Goal: Information Seeking & Learning: Compare options

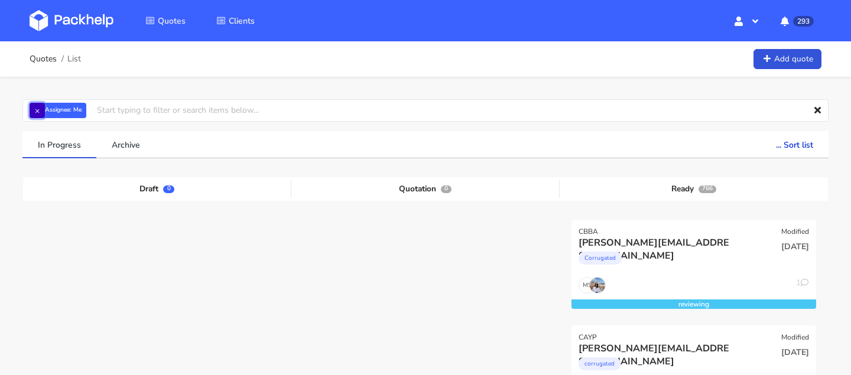
click at [31, 112] on button "×" at bounding box center [37, 110] width 15 height 15
click at [72, 112] on input "text" at bounding box center [425, 110] width 806 height 22
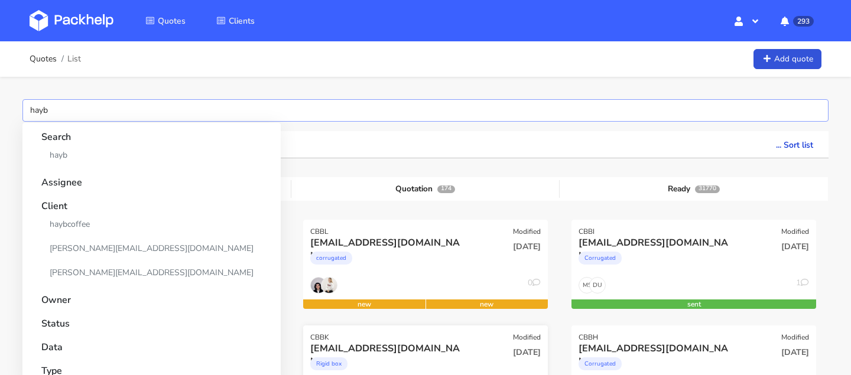
type input "hayb"
click at [90, 271] on link "[PERSON_NAME][EMAIL_ADDRESS][DOMAIN_NAME]" at bounding box center [151, 273] width 220 height 22
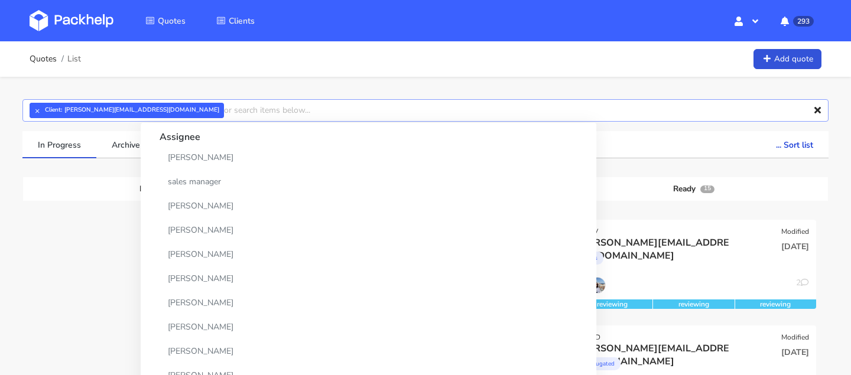
scroll to position [228, 0]
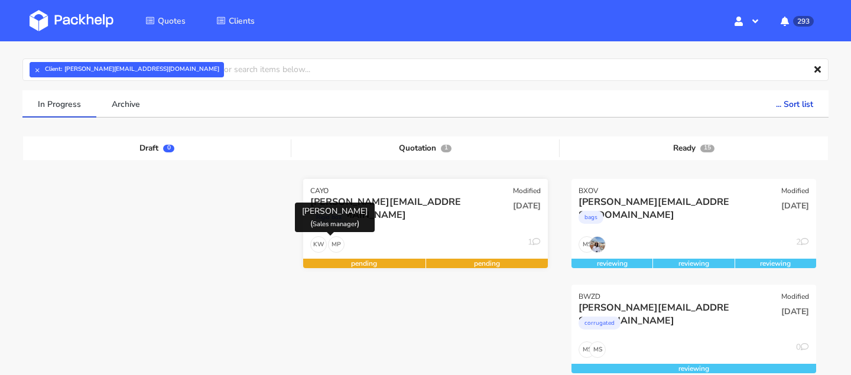
scroll to position [55, 0]
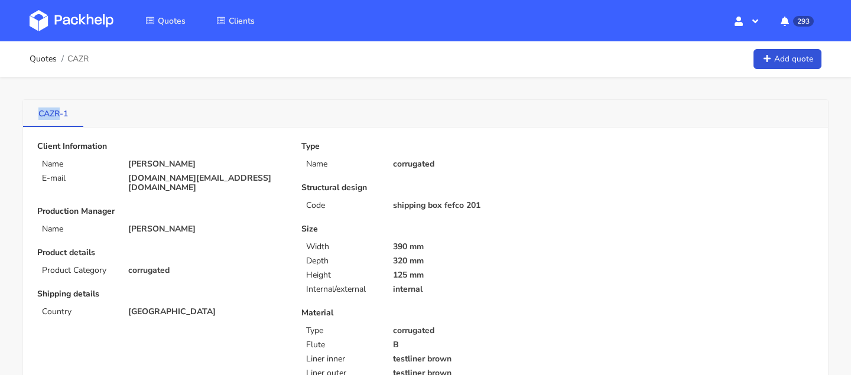
drag, startPoint x: 38, startPoint y: 118, endPoint x: 61, endPoint y: 119, distance: 23.6
click at [61, 119] on link "CAZR-1" at bounding box center [53, 113] width 60 height 26
copy link "CAZR"
click at [177, 9] on li "Quotes" at bounding box center [165, 21] width 69 height 34
click at [177, 22] on span "Quotes" at bounding box center [172, 20] width 28 height 11
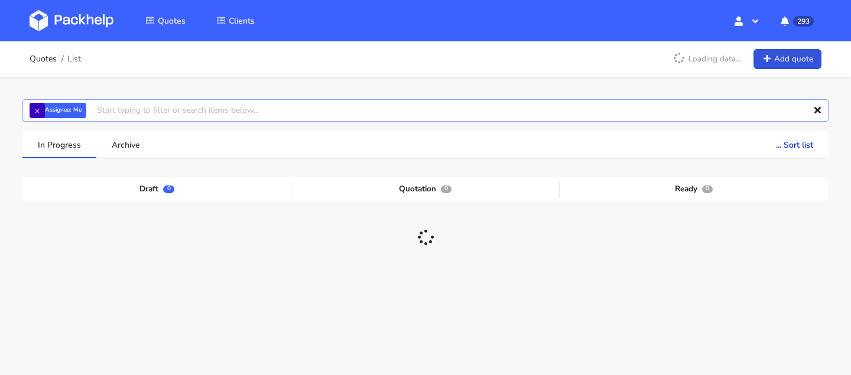
click at [26, 109] on input "text" at bounding box center [425, 110] width 806 height 22
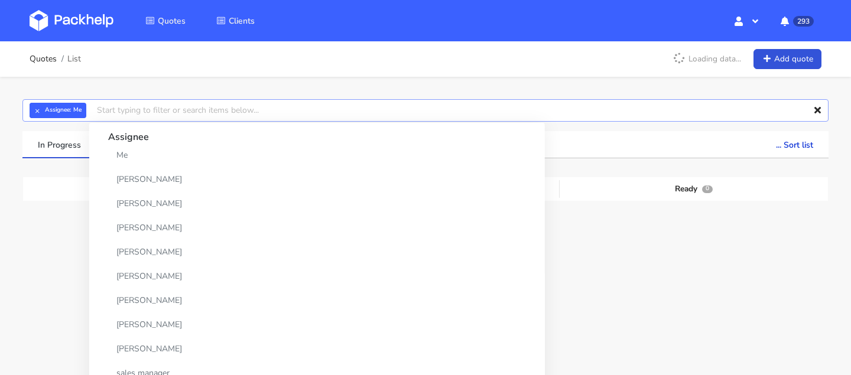
click at [24, 114] on input "text" at bounding box center [425, 110] width 806 height 22
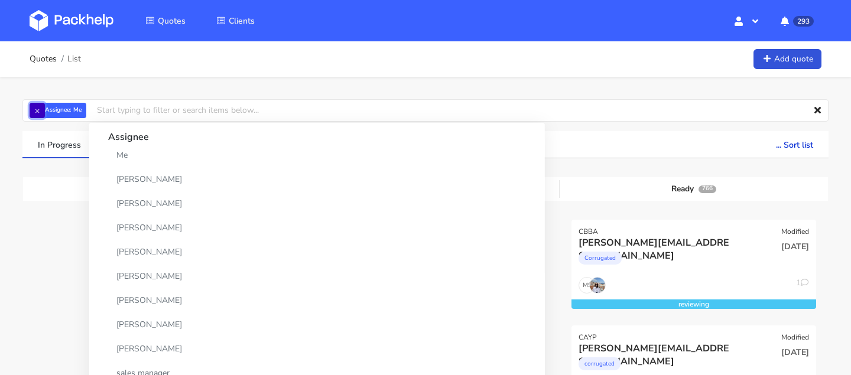
click at [30, 113] on button "×" at bounding box center [37, 110] width 15 height 15
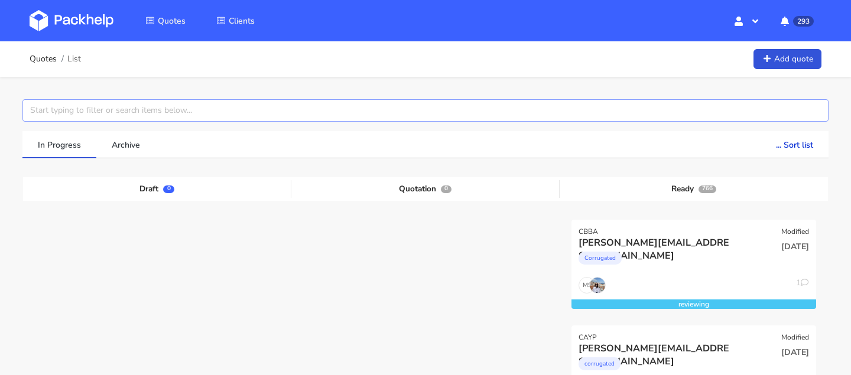
click at [80, 113] on input "text" at bounding box center [425, 110] width 806 height 22
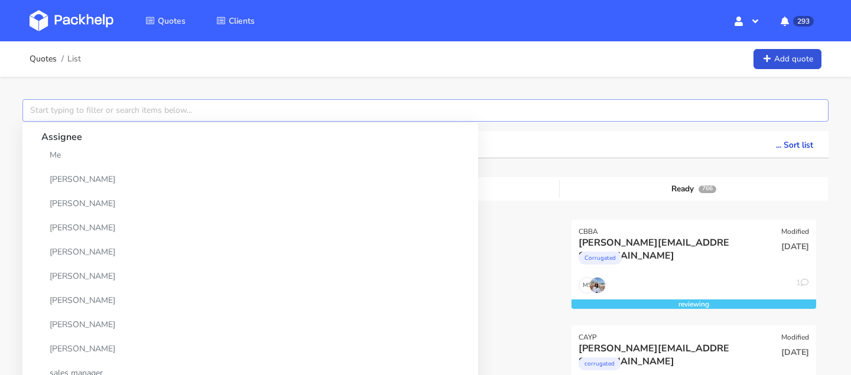
paste input "CAZR"
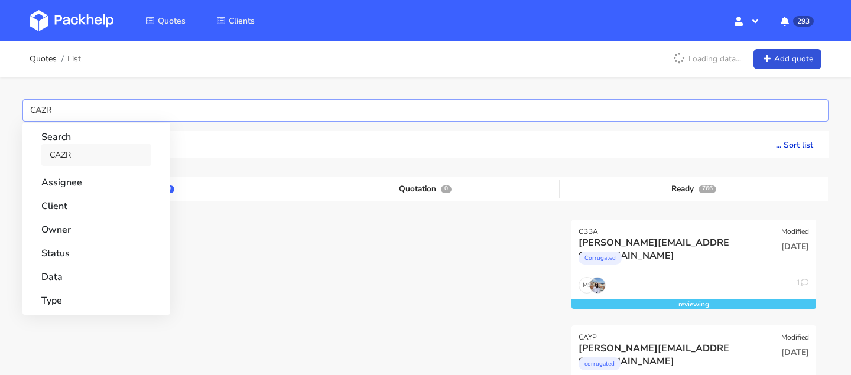
type input "CAZR"
click at [70, 146] on link "CAZR" at bounding box center [96, 155] width 110 height 22
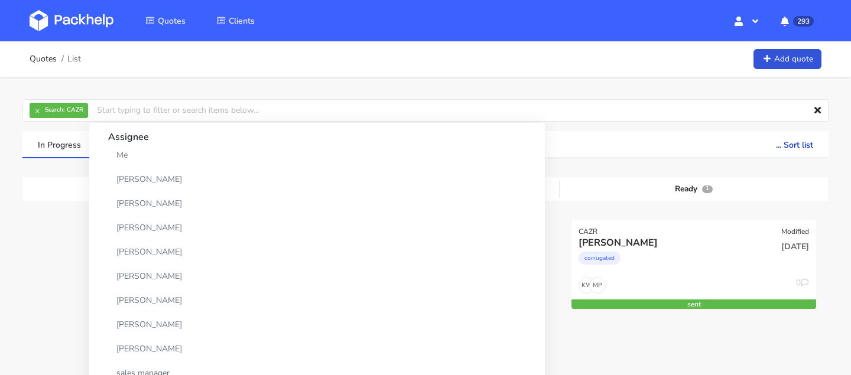
click at [498, 96] on div "× Search: CAZR Assignee Me Dylan Dewit Natalia Misiewicz Andrzej Winecki Maciej…" at bounding box center [425, 244] width 851 height 334
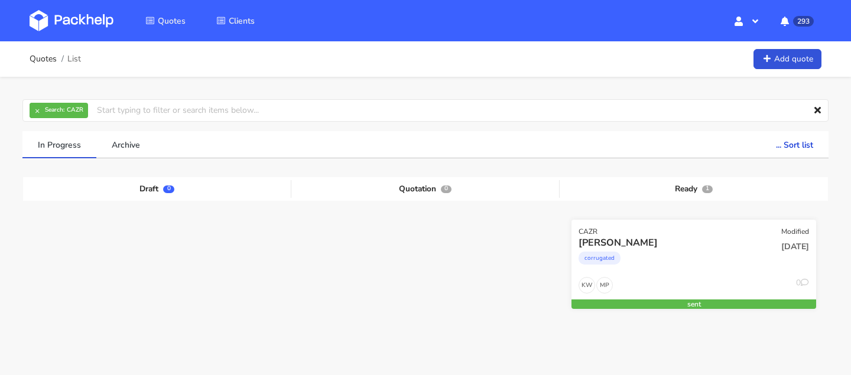
click at [670, 255] on div "corrugated" at bounding box center [657, 261] width 157 height 24
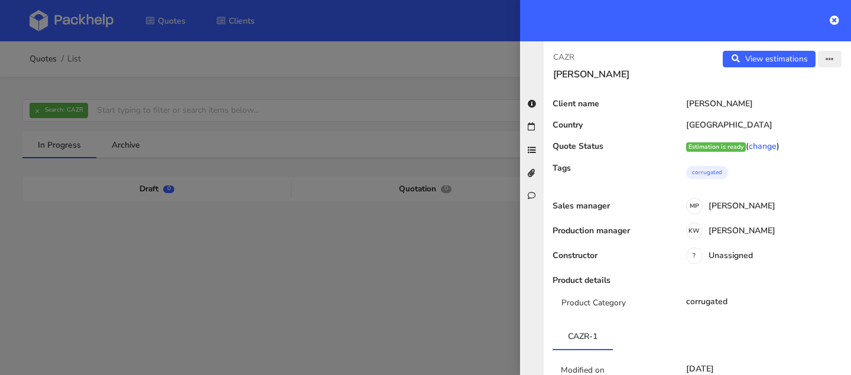
click at [825, 64] on button "button" at bounding box center [830, 59] width 24 height 17
click at [789, 98] on link "Edit quote" at bounding box center [791, 106] width 104 height 20
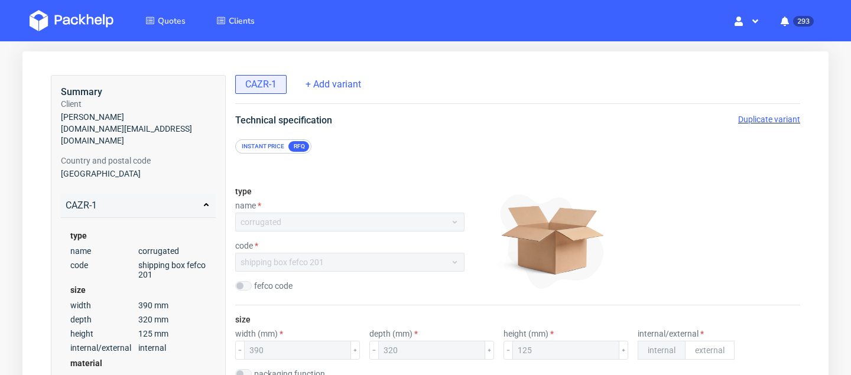
scroll to position [47, 0]
click at [774, 120] on span "Duplicate variant" at bounding box center [769, 119] width 62 height 9
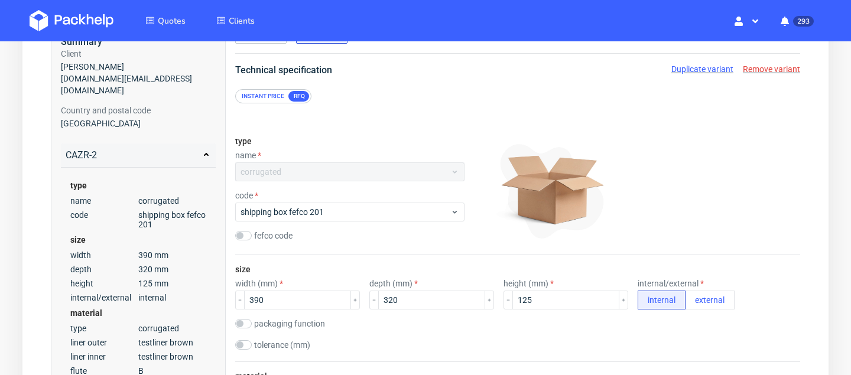
scroll to position [99, 0]
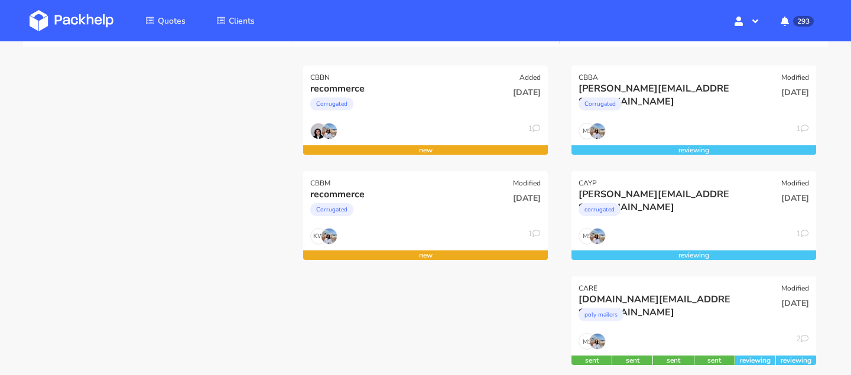
scroll to position [158, 0]
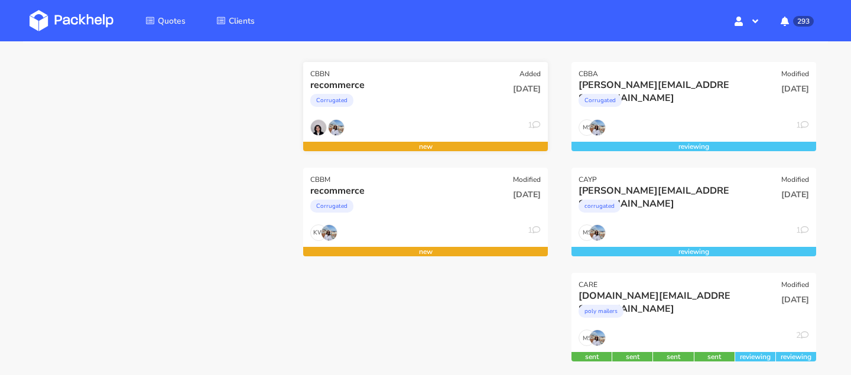
click at [373, 118] on div "recommerce Corrugated" at bounding box center [384, 99] width 165 height 40
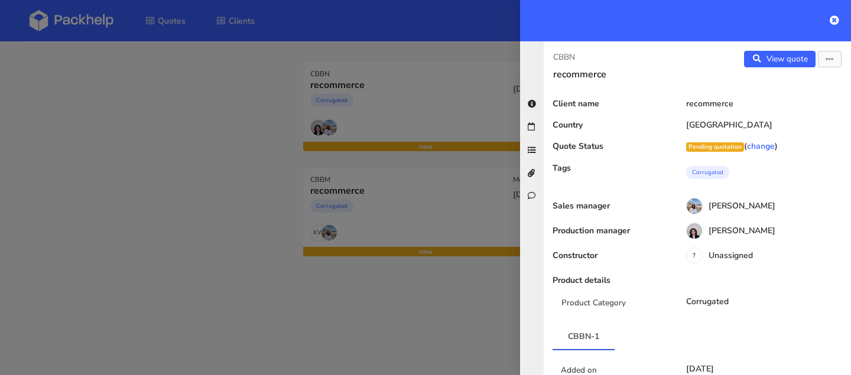
click at [237, 225] on div at bounding box center [425, 187] width 851 height 375
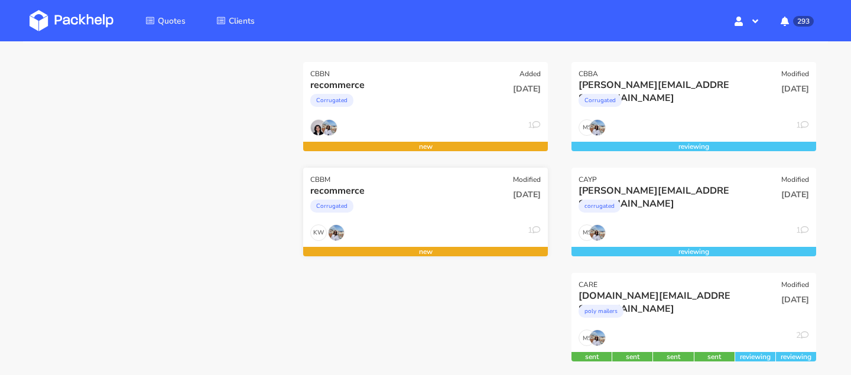
click at [392, 204] on div "Corrugated" at bounding box center [388, 209] width 157 height 24
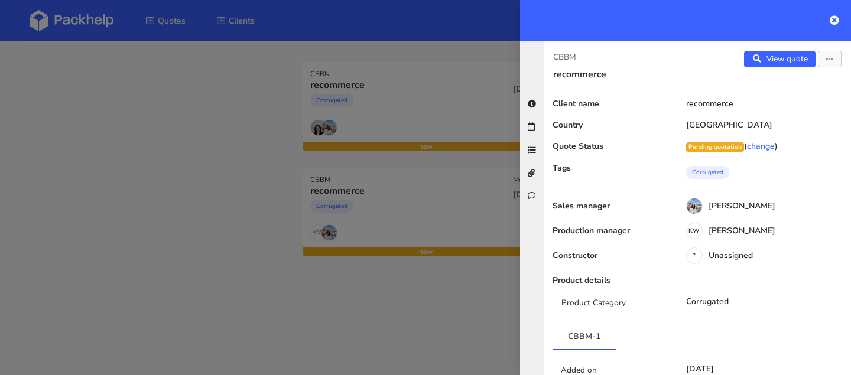
click at [573, 55] on p "CBBM" at bounding box center [620, 57] width 135 height 13
copy div "CBBM"
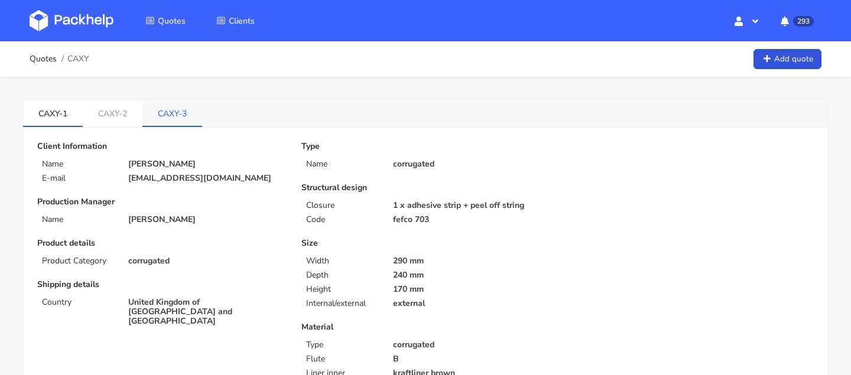
click at [171, 116] on link "CAXY-3" at bounding box center [172, 113] width 60 height 26
click at [122, 113] on link "CAXY-2" at bounding box center [113, 113] width 60 height 26
click at [177, 114] on link "CAXY-3" at bounding box center [172, 113] width 60 height 26
drag, startPoint x: 154, startPoint y: 113, endPoint x: 181, endPoint y: 113, distance: 26.6
click at [181, 113] on link "CAXY-3" at bounding box center [172, 113] width 60 height 26
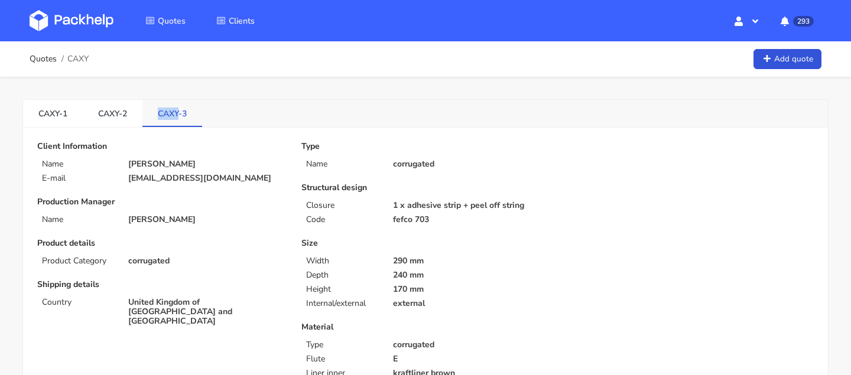
copy link "CAXY"
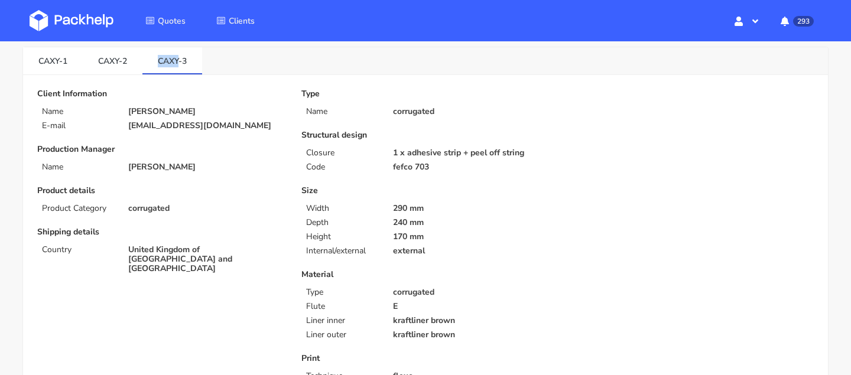
scroll to position [12, 0]
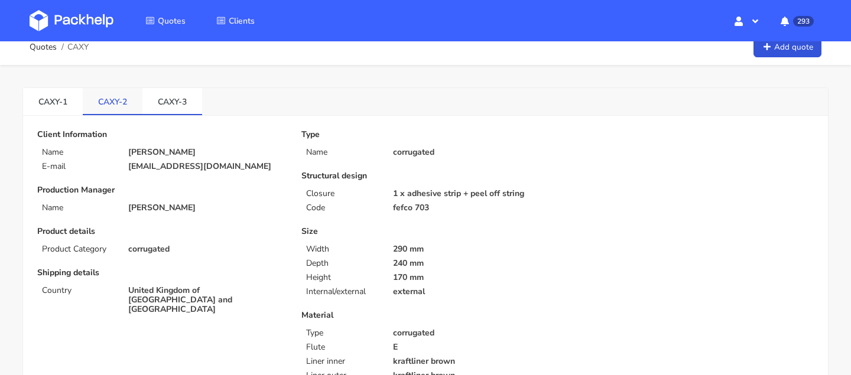
click at [114, 100] on link "CAXY-2" at bounding box center [113, 101] width 60 height 26
click at [180, 105] on link "CAXY-3" at bounding box center [172, 101] width 60 height 26
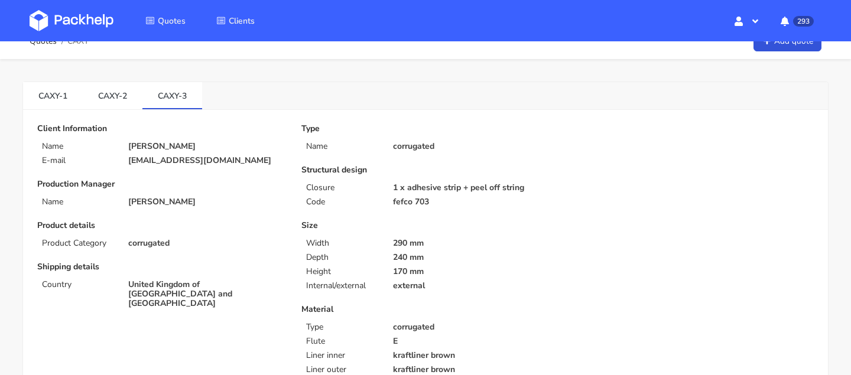
scroll to position [0, 0]
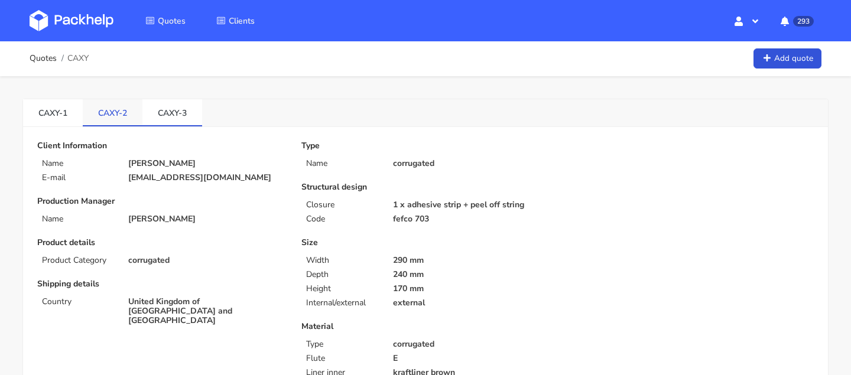
click at [111, 108] on link "CAXY-2" at bounding box center [113, 112] width 60 height 26
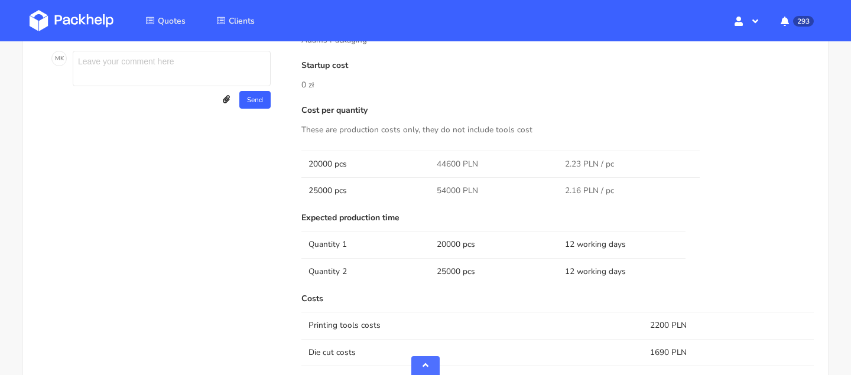
scroll to position [1324, 0]
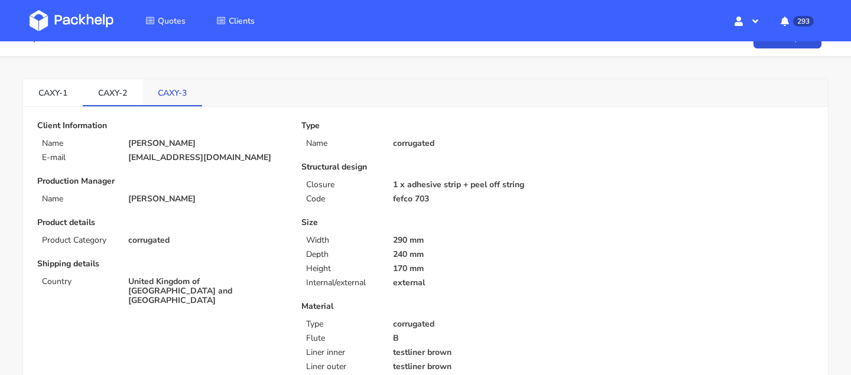
click at [189, 92] on link "CAXY-3" at bounding box center [172, 92] width 60 height 26
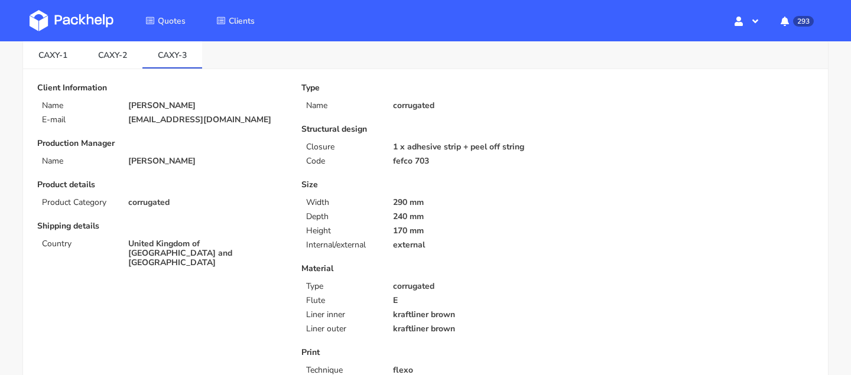
scroll to position [0, 0]
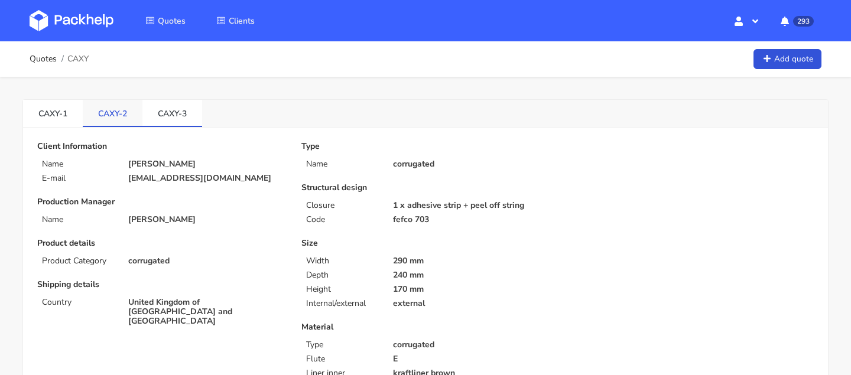
click at [118, 115] on link "CAXY-2" at bounding box center [113, 113] width 60 height 26
click at [166, 106] on link "CAXY-3" at bounding box center [172, 113] width 60 height 26
click at [118, 118] on link "CAXY-2" at bounding box center [113, 113] width 60 height 26
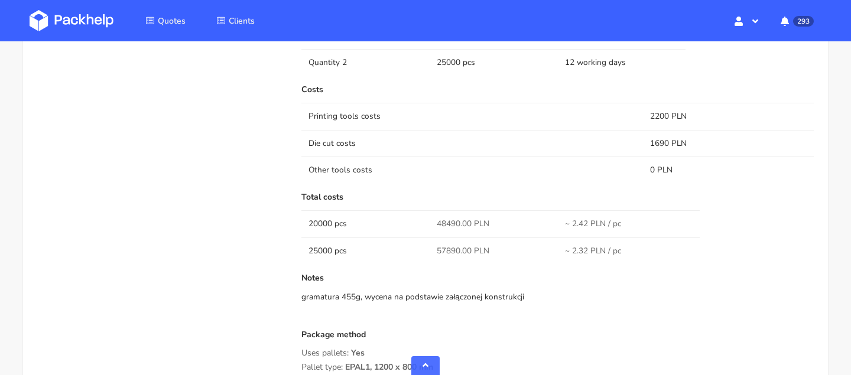
scroll to position [1383, 0]
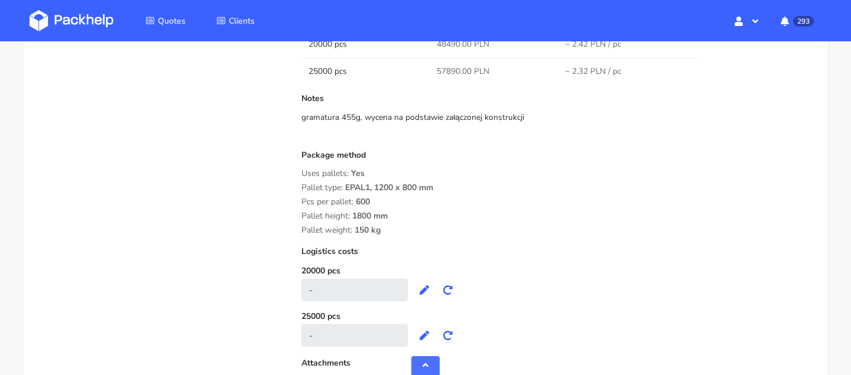
drag, startPoint x: 373, startPoint y: 203, endPoint x: 355, endPoint y: 203, distance: 18.3
click at [355, 203] on div "Pcs per pallet: 600" at bounding box center [557, 201] width 512 height 9
copy span "600"
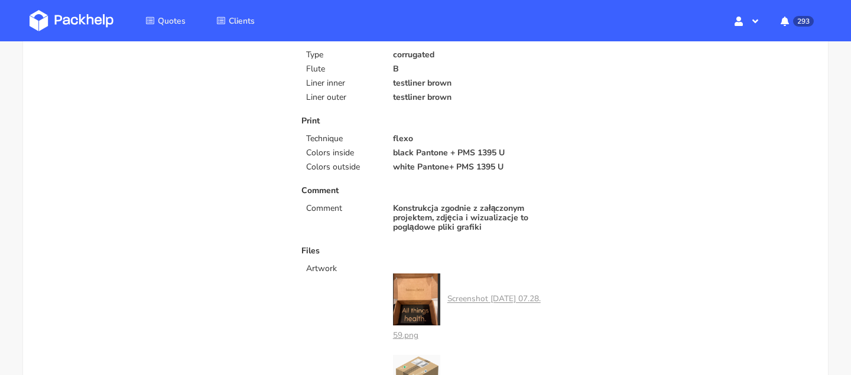
scroll to position [0, 0]
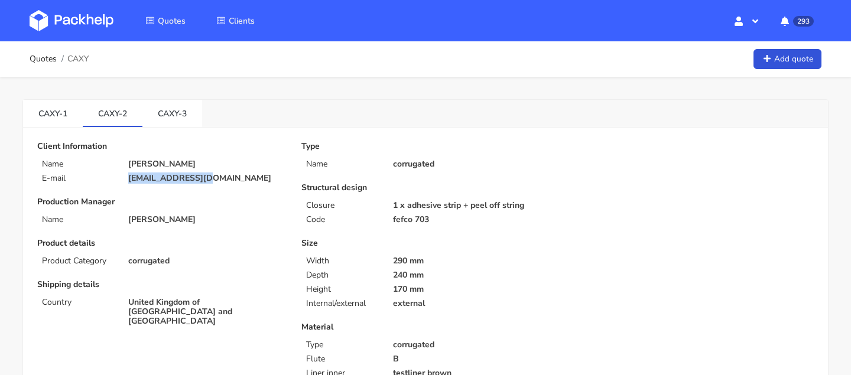
drag, startPoint x: 190, startPoint y: 182, endPoint x: 239, endPoint y: 182, distance: 48.5
click at [239, 182] on div "E-mail [EMAIL_ADDRESS][DOMAIN_NAME]" at bounding box center [161, 178] width 264 height 9
copy div "[EMAIL_ADDRESS][DOMAIN_NAME]"
click at [174, 114] on link "CAXY-3" at bounding box center [172, 113] width 60 height 26
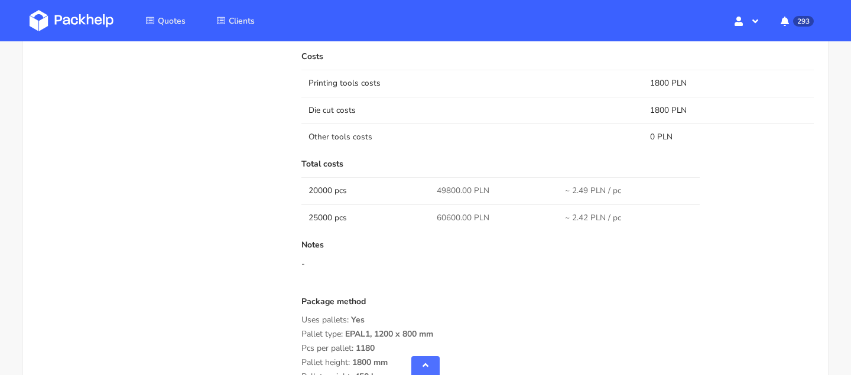
scroll to position [1198, 0]
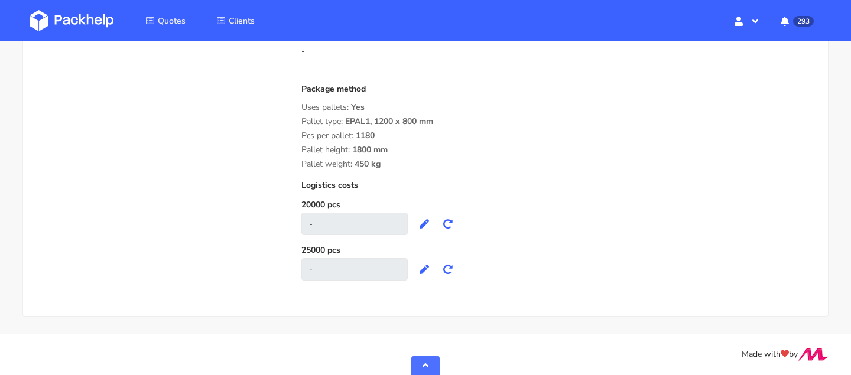
click at [302, 119] on span "Pallet type:" at bounding box center [321, 121] width 41 height 11
drag, startPoint x: 298, startPoint y: 122, endPoint x: 403, endPoint y: 184, distance: 121.3
copy div "Pallet type: EPAL1, 1200 x 800 mm Pcs per pallet: 1180 Pallet height: 1800 mm P…"
click at [382, 164] on span "1800 mm" at bounding box center [369, 154] width 35 height 20
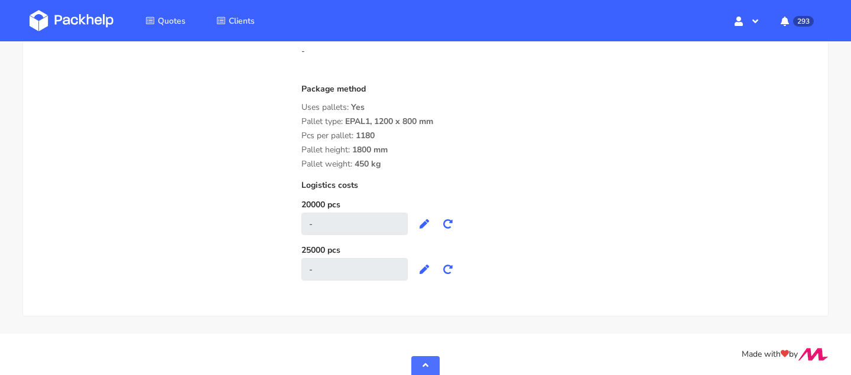
drag, startPoint x: 386, startPoint y: 168, endPoint x: 301, endPoint y: 121, distance: 97.6
copy div "Pallet type: EPAL1, 1200 x 800 mm Pcs per pallet: 1180 Pallet height: 1800 mm P…"
click at [368, 141] on span "1180" at bounding box center [365, 140] width 19 height 20
drag, startPoint x: 361, startPoint y: 136, endPoint x: 389, endPoint y: 137, distance: 27.8
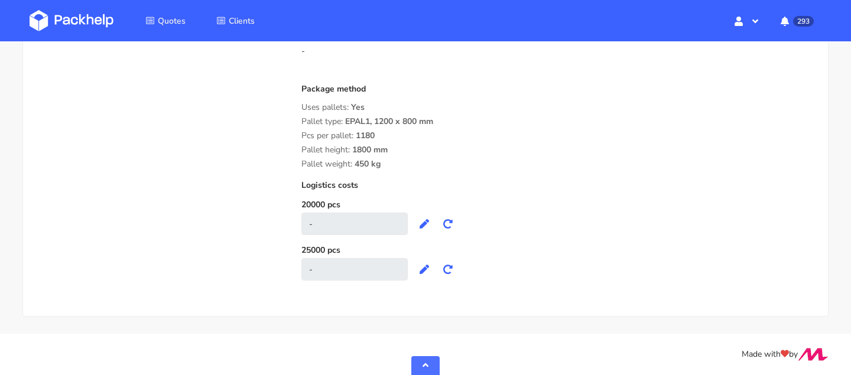
click at [388, 136] on div "Pcs per pallet: 1180" at bounding box center [557, 135] width 512 height 9
copy span "180"
drag, startPoint x: 364, startPoint y: 134, endPoint x: 412, endPoint y: 134, distance: 48.5
click at [412, 134] on div "Package method Uses pallets: Yes Pallet type: EPAL1, 1200 x 800 mm Pcs per pall…" at bounding box center [557, 127] width 512 height 85
copy div "Pcs per pallet:"
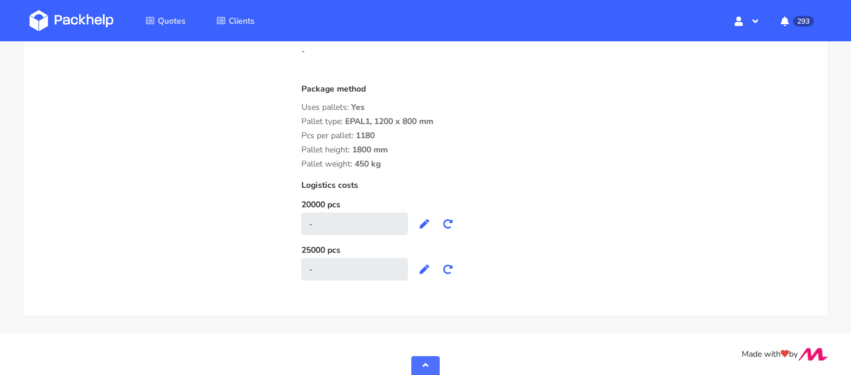
click at [355, 125] on span "EPAL1, 1200 x 800 mm" at bounding box center [389, 126] width 88 height 20
drag, startPoint x: 355, startPoint y: 135, endPoint x: 406, endPoint y: 135, distance: 50.8
click at [406, 135] on div "Package method Uses pallets: Yes Pallet type: EPAL1, 1200 x 800 mm Pcs per pall…" at bounding box center [557, 127] width 512 height 85
copy div "Pcs per pallet:"
click at [372, 132] on span "1180" at bounding box center [365, 140] width 19 height 20
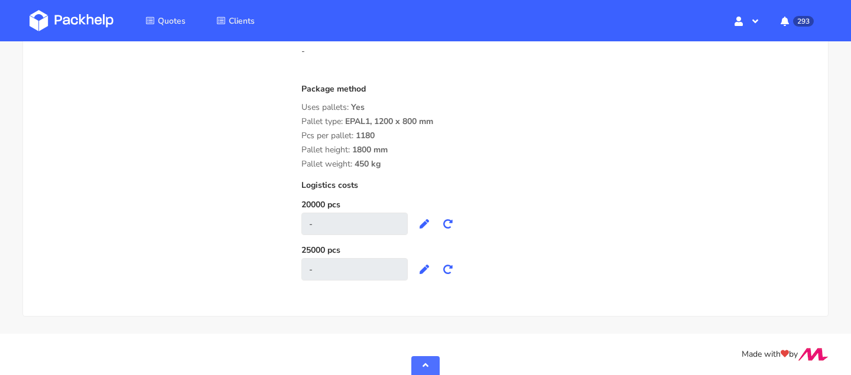
click at [372, 132] on span "1180" at bounding box center [365, 140] width 19 height 20
copy span "1180"
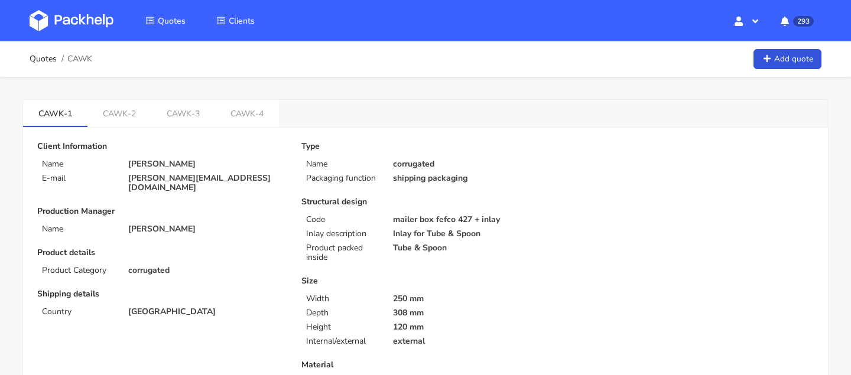
click at [181, 113] on link "CAWK-3" at bounding box center [183, 113] width 64 height 26
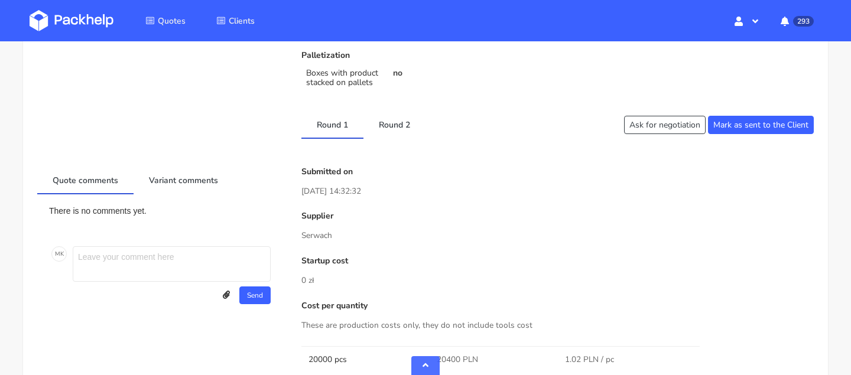
scroll to position [485, 0]
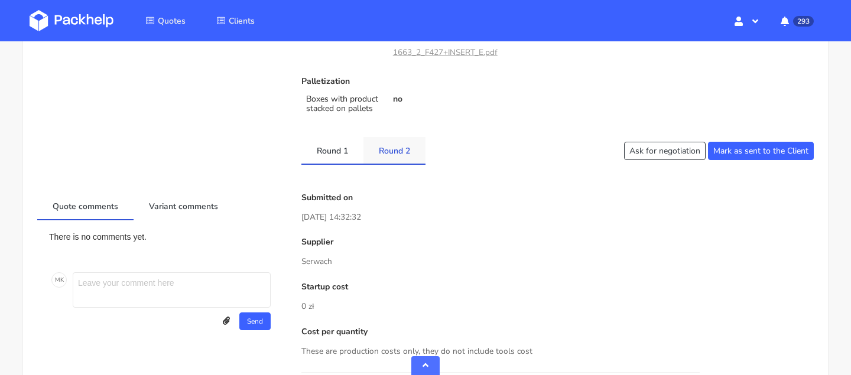
click at [388, 161] on link "Round 2" at bounding box center [394, 150] width 62 height 26
click at [332, 151] on link "Round 1" at bounding box center [332, 150] width 62 height 26
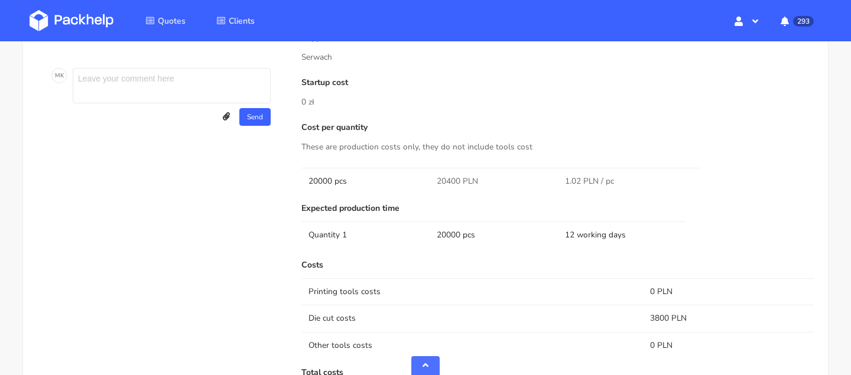
scroll to position [688, 0]
drag, startPoint x: 460, startPoint y: 179, endPoint x: 423, endPoint y: 179, distance: 36.6
click at [423, 179] on tr "20000 pcs 20400 PLN 1.02 PLN / pc" at bounding box center [557, 181] width 512 height 27
copy tr "20400"
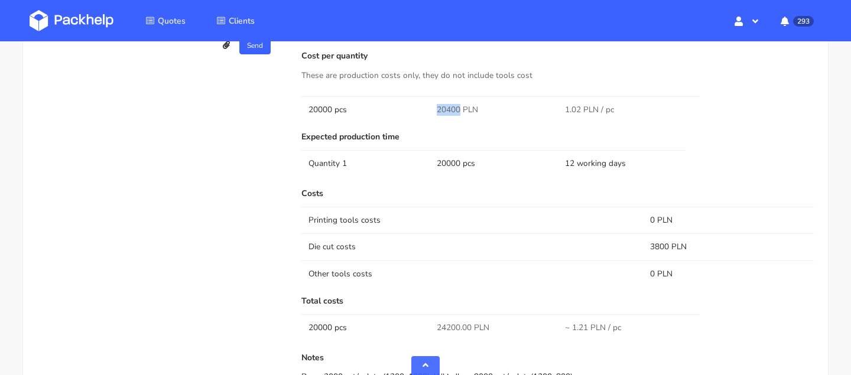
scroll to position [768, 0]
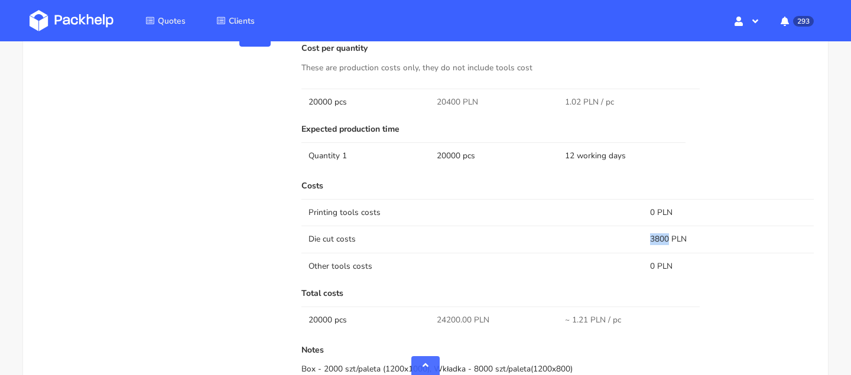
drag, startPoint x: 667, startPoint y: 237, endPoint x: 623, endPoint y: 237, distance: 43.1
click at [623, 237] on tr "Die cut costs 3800 PLN" at bounding box center [557, 239] width 512 height 27
copy tr "3800"
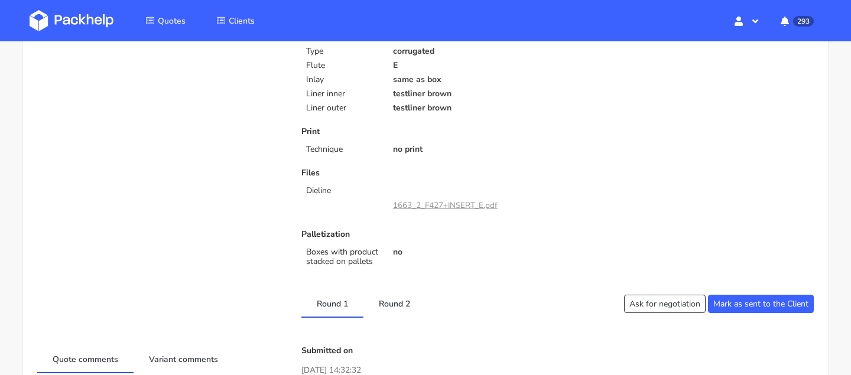
scroll to position [0, 0]
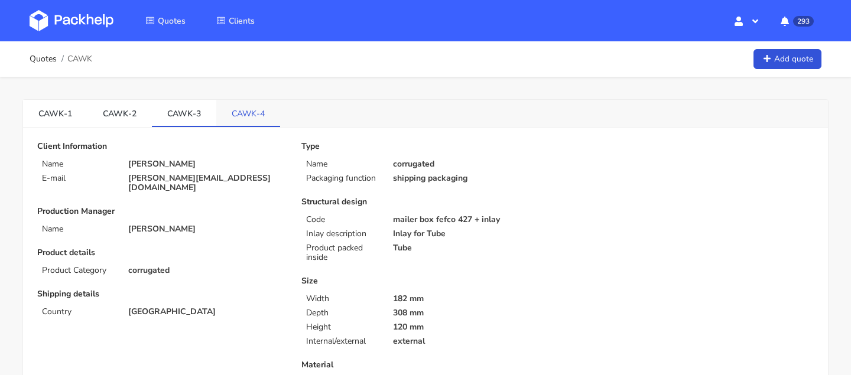
click at [241, 122] on link "CAWK-4" at bounding box center [248, 113] width 64 height 26
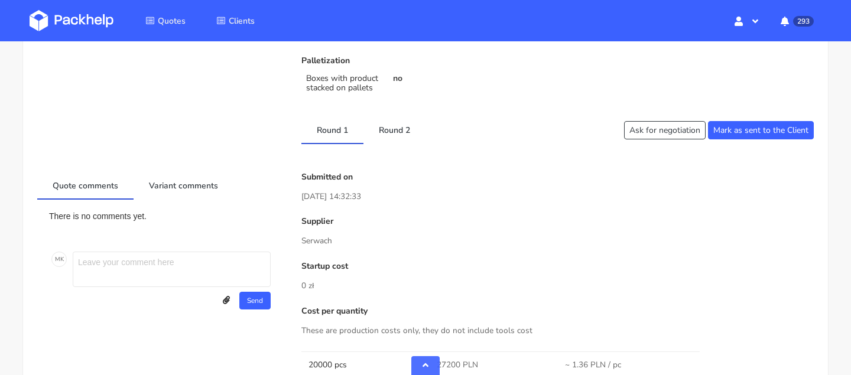
scroll to position [634, 0]
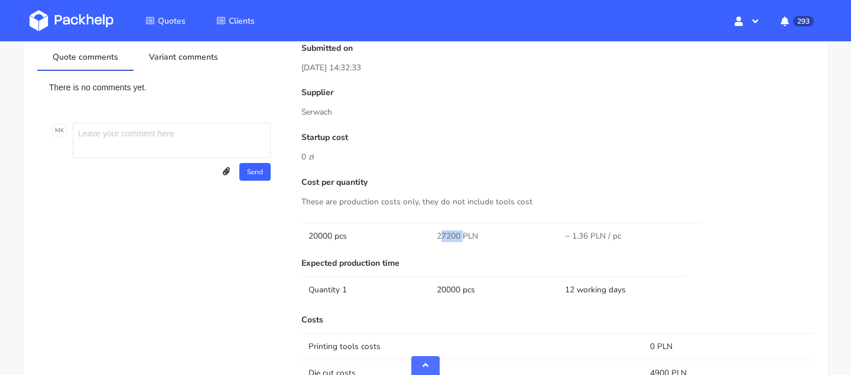
drag, startPoint x: 462, startPoint y: 233, endPoint x: 428, endPoint y: 233, distance: 33.1
click at [428, 233] on tr "20000 pcs 27200 PLN ~ 1.36 PLN / pc" at bounding box center [557, 236] width 512 height 27
copy tr "27200"
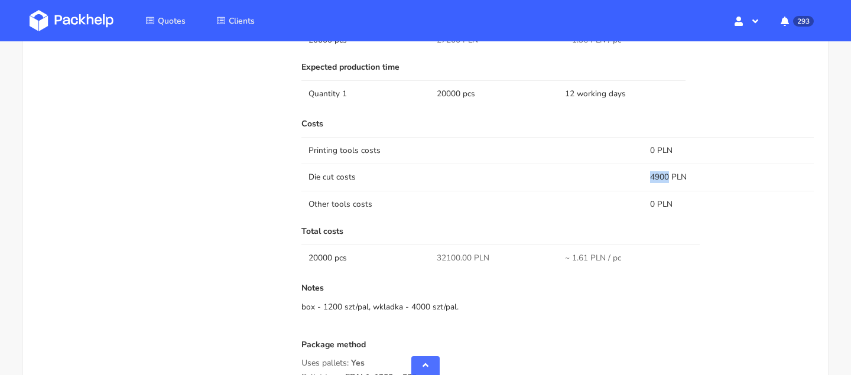
drag, startPoint x: 666, startPoint y: 183, endPoint x: 647, endPoint y: 180, distance: 19.1
click at [647, 180] on td "4900 PLN" at bounding box center [728, 177] width 171 height 27
copy td "4900"
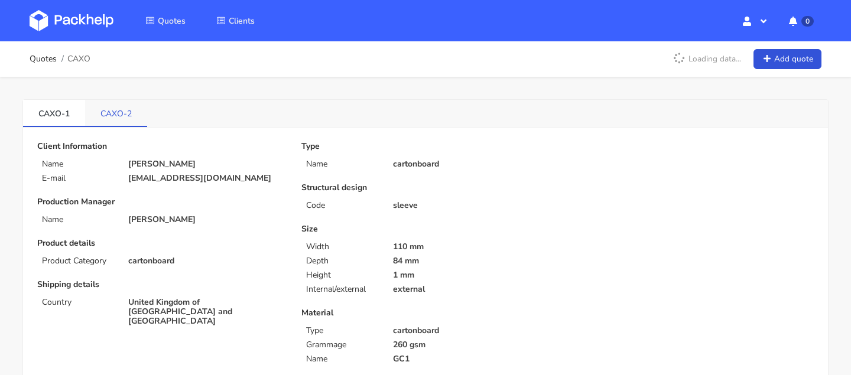
click at [133, 118] on link "CAXO-2" at bounding box center [116, 113] width 62 height 26
drag, startPoint x: 98, startPoint y: 115, endPoint x: 124, endPoint y: 116, distance: 26.0
click at [124, 116] on link "CAXO-2" at bounding box center [116, 113] width 62 height 26
copy link "CAXO"
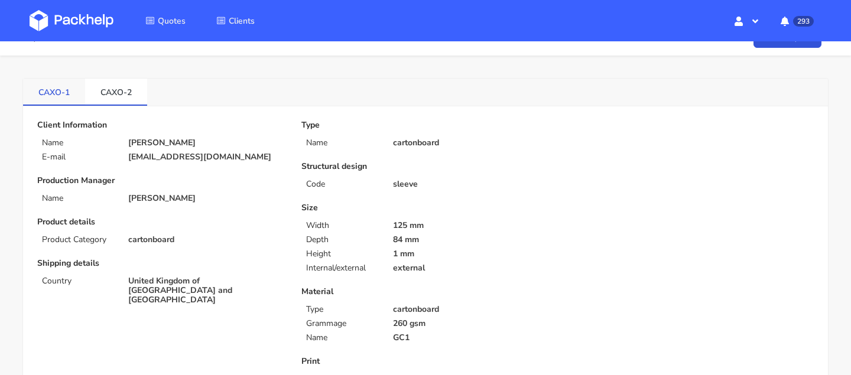
click at [69, 93] on link "CAXO-1" at bounding box center [54, 92] width 62 height 26
click at [112, 91] on link "CAXO-2" at bounding box center [116, 92] width 62 height 26
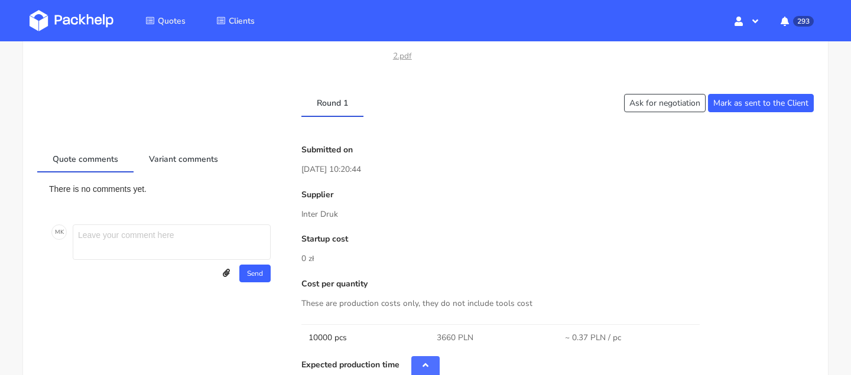
scroll to position [949, 0]
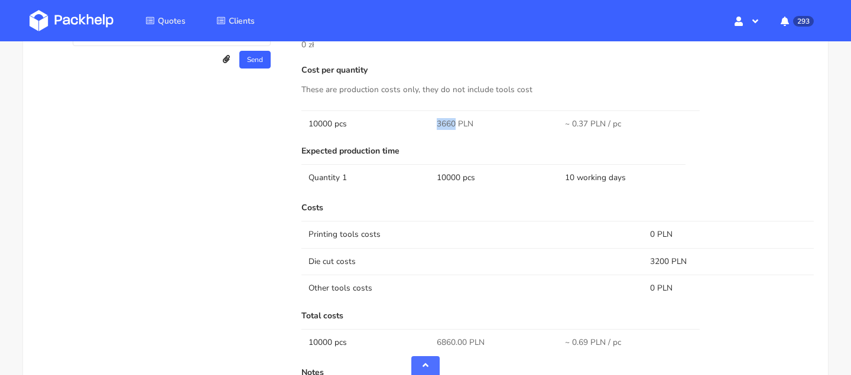
drag, startPoint x: 453, startPoint y: 126, endPoint x: 422, endPoint y: 126, distance: 31.3
click at [424, 126] on tr "10000 pcs 3660 PLN ~ 0.37 PLN / pc" at bounding box center [557, 124] width 512 height 27
copy span "3660"
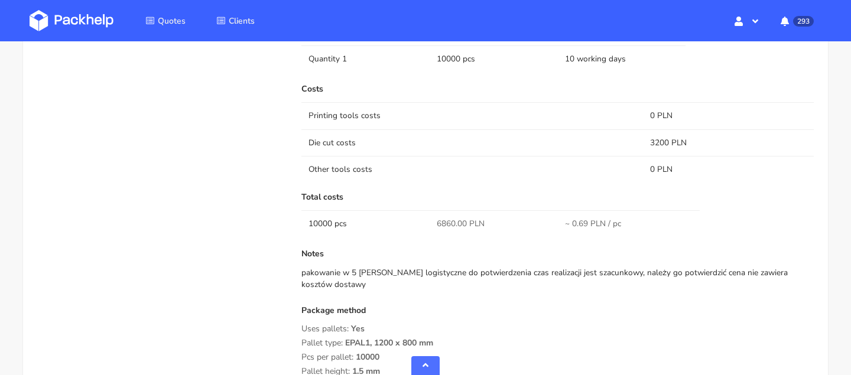
scroll to position [1139, 0]
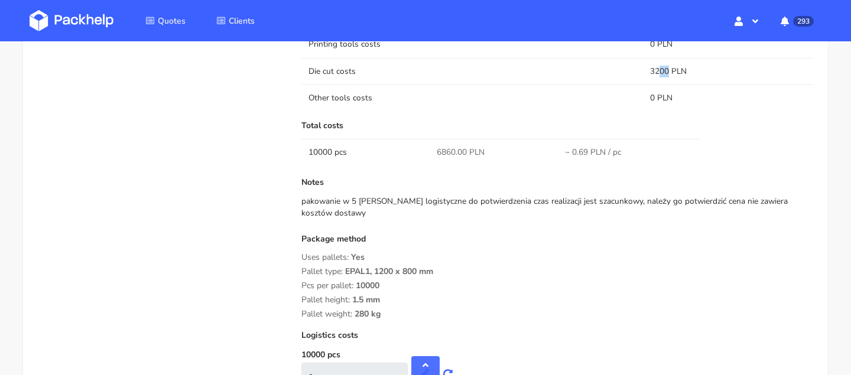
drag, startPoint x: 667, startPoint y: 72, endPoint x: 632, endPoint y: 72, distance: 34.3
click at [634, 72] on tr "Die cut costs 3200 PLN" at bounding box center [557, 71] width 512 height 27
copy tr "3200"
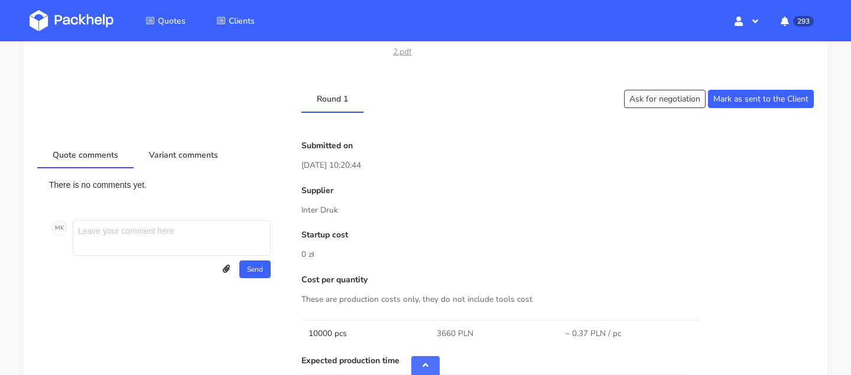
scroll to position [698, 0]
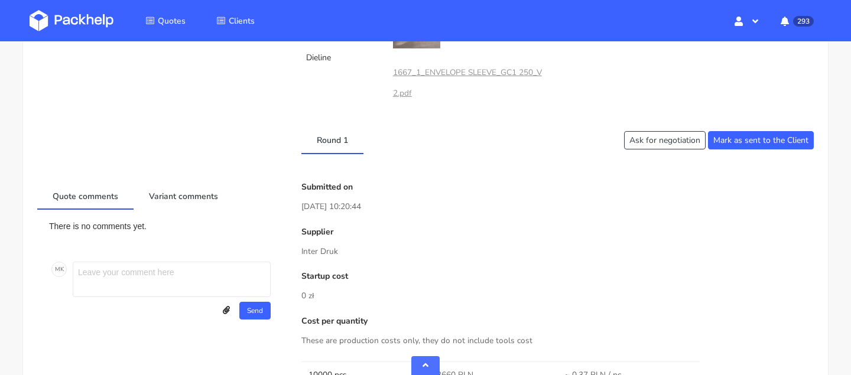
click at [736, 128] on div "Round 1 Ask for negotiation Mark as sent to the Client" at bounding box center [425, 140] width 793 height 27
click at [736, 134] on button "Mark as sent to the Client" at bounding box center [761, 140] width 106 height 18
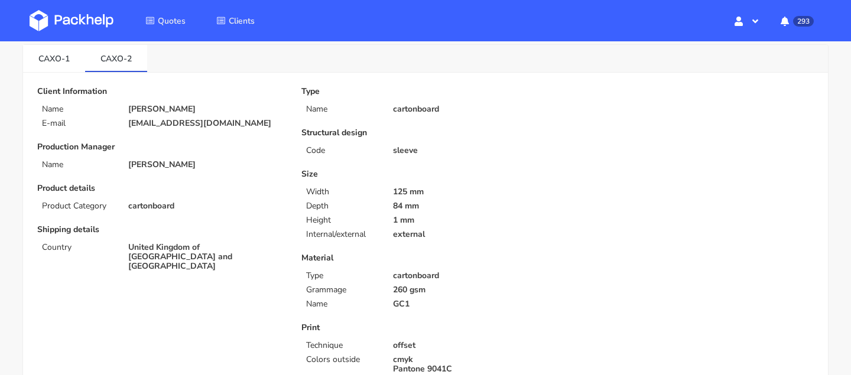
scroll to position [61, 0]
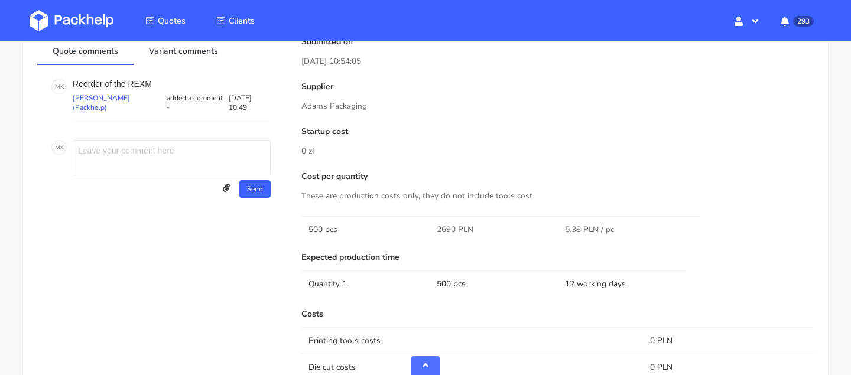
scroll to position [581, 0]
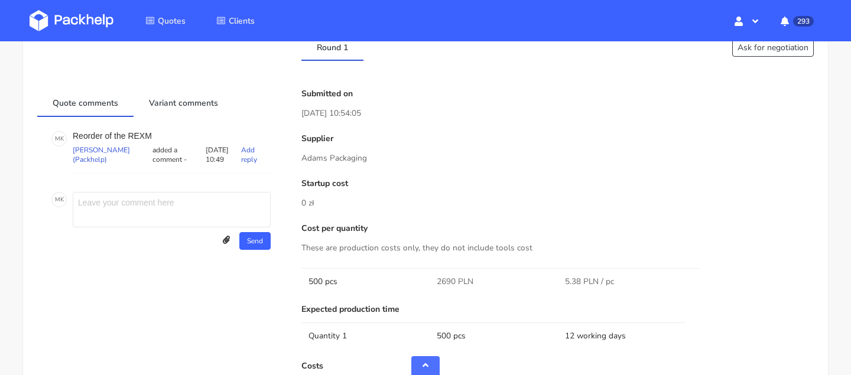
click at [126, 135] on p "Reorder of the REXM" at bounding box center [172, 135] width 198 height 9
copy p "REXM"
drag, startPoint x: 128, startPoint y: 135, endPoint x: 207, endPoint y: 135, distance: 79.8
click at [207, 135] on p "Reorder of the REXM" at bounding box center [172, 135] width 198 height 9
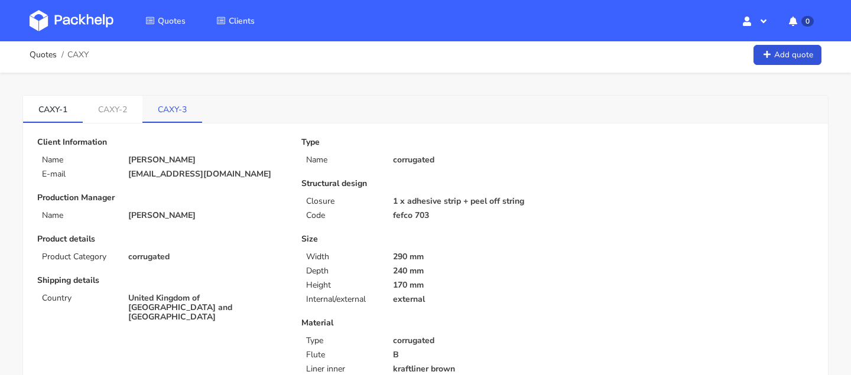
click at [177, 112] on link "CAXY-3" at bounding box center [172, 109] width 60 height 26
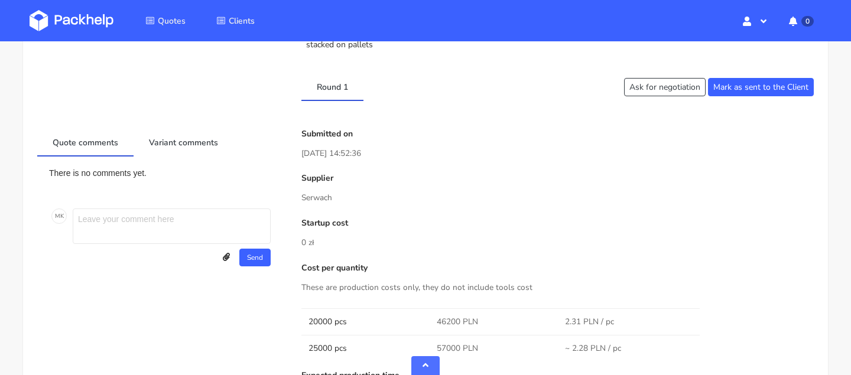
scroll to position [727, 0]
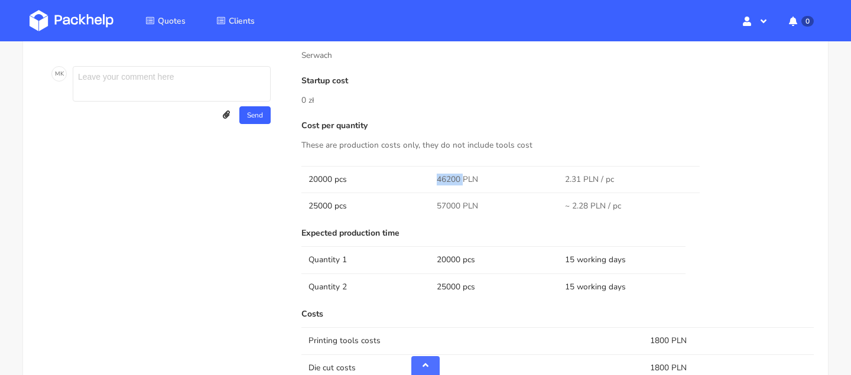
drag, startPoint x: 463, startPoint y: 176, endPoint x: 422, endPoint y: 176, distance: 41.4
click at [422, 176] on tr "20000 pcs 46200 PLN 2.31 PLN / pc" at bounding box center [557, 179] width 512 height 27
copy tr "46200"
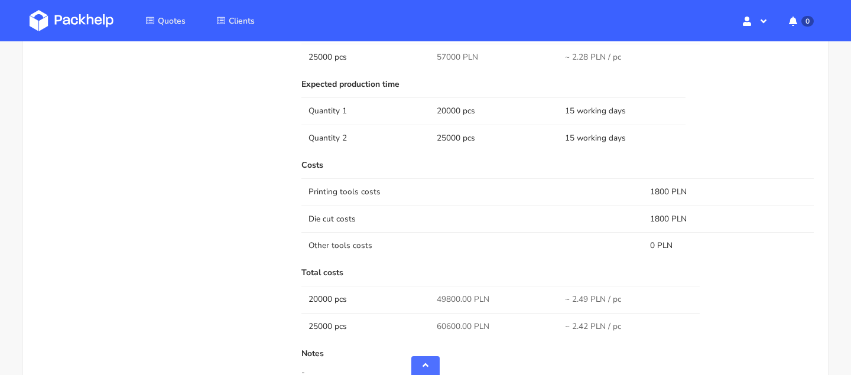
scroll to position [868, 0]
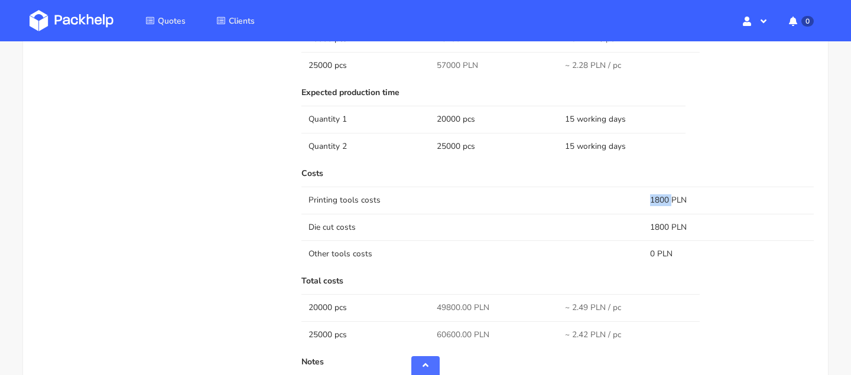
drag, startPoint x: 670, startPoint y: 199, endPoint x: 631, endPoint y: 199, distance: 38.4
click at [631, 199] on tr "Printing tools costs 1800 PLN" at bounding box center [557, 200] width 512 height 27
copy tr "1800"
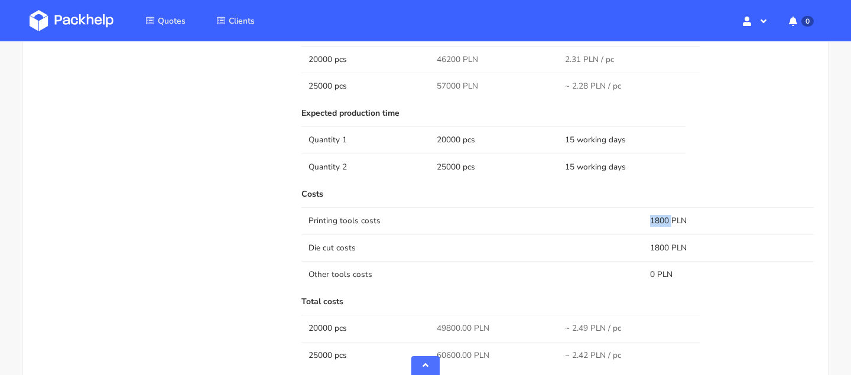
scroll to position [846, 0]
copy tr "1800"
drag, startPoint x: 451, startPoint y: 89, endPoint x: 421, endPoint y: 89, distance: 30.1
click at [421, 89] on tr "25000 pcs 57000 PLN ~ 2.28 PLN / pc" at bounding box center [557, 87] width 512 height 27
copy span "00"
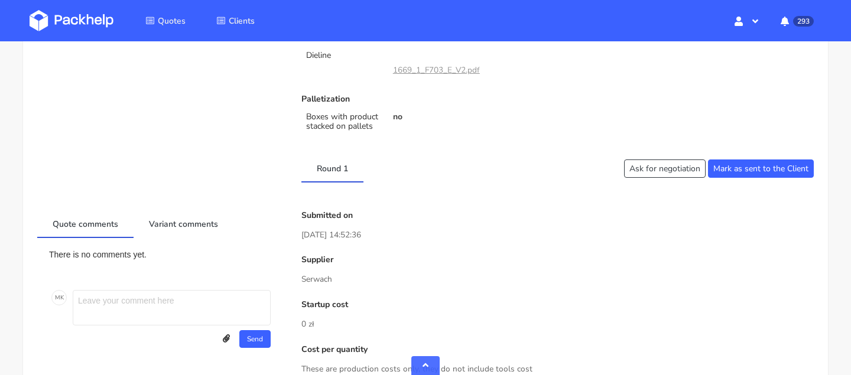
scroll to position [396, 0]
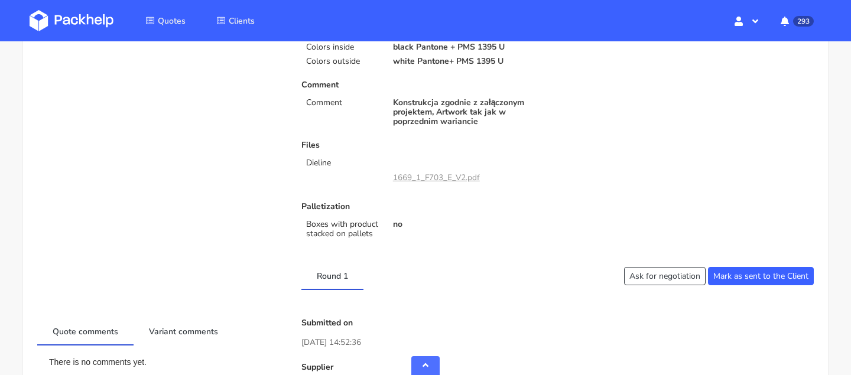
click at [752, 288] on div "Round 1 Ask for negotiation [PERSON_NAME] as sent to the Client" at bounding box center [425, 275] width 793 height 27
click at [740, 280] on button "Mark as sent to the Client" at bounding box center [761, 276] width 106 height 18
